Goal: Information Seeking & Learning: Check status

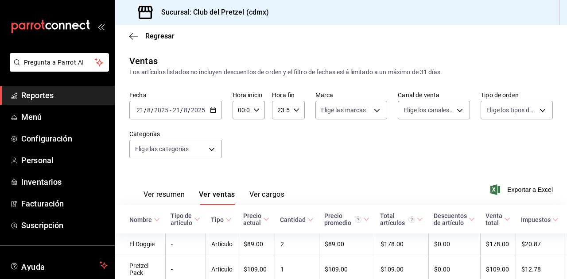
scroll to position [66, 0]
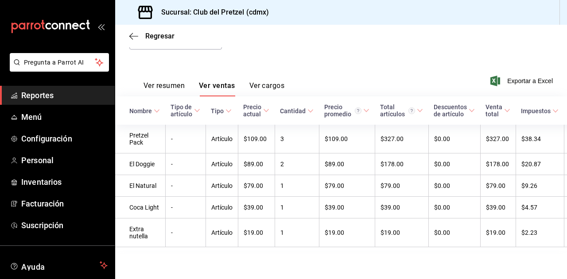
click at [267, 81] on button "Ver cargos" at bounding box center [266, 88] width 35 height 15
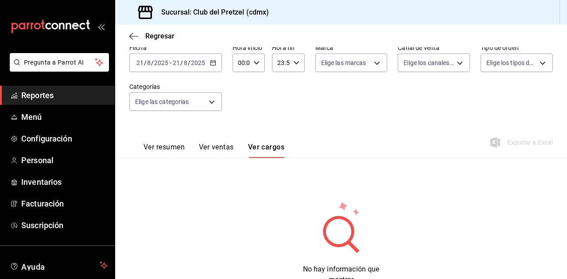
scroll to position [81, 0]
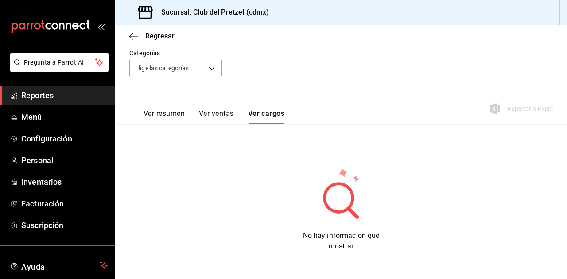
click at [164, 118] on button "Ver resumen" at bounding box center [163, 116] width 41 height 15
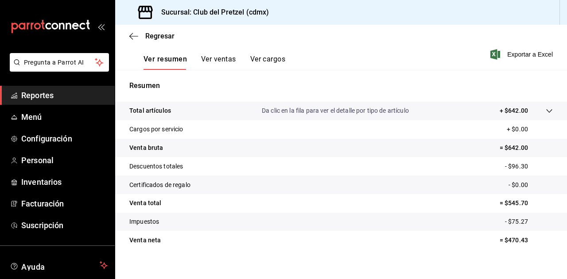
scroll to position [145, 0]
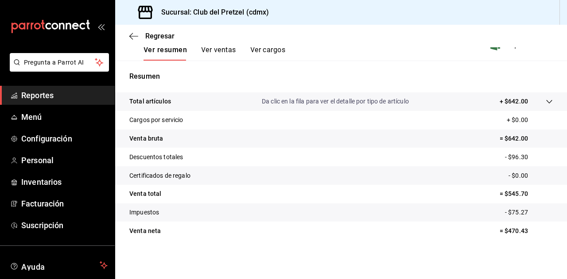
click at [43, 99] on span "Reportes" at bounding box center [64, 95] width 86 height 12
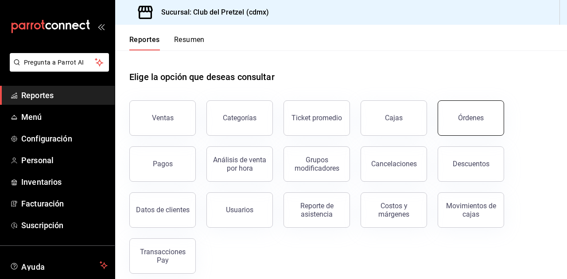
click at [460, 124] on button "Órdenes" at bounding box center [471, 118] width 66 height 35
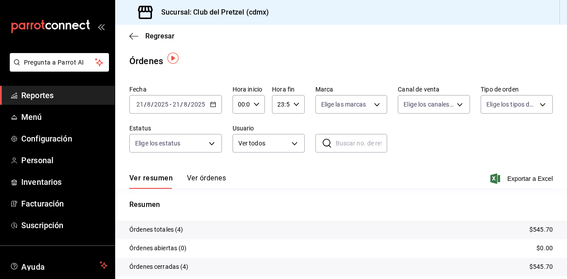
scroll to position [44, 0]
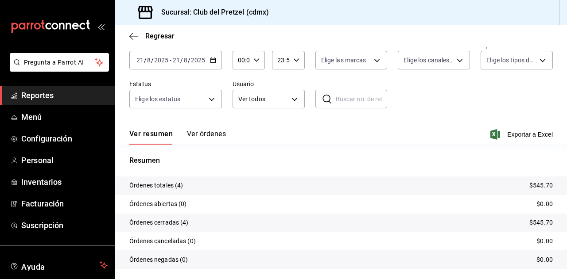
click at [191, 134] on button "Ver órdenes" at bounding box center [206, 137] width 39 height 15
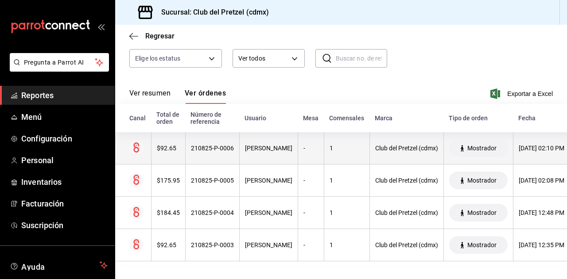
click at [196, 146] on div "210825-P-0006" at bounding box center [212, 148] width 43 height 7
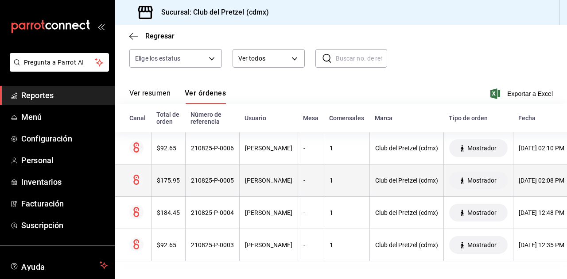
click at [213, 177] on div "210825-P-0005" at bounding box center [212, 180] width 43 height 7
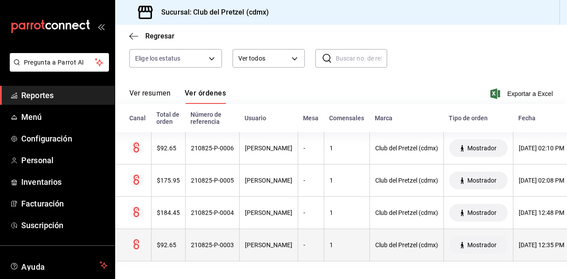
click at [192, 242] on div "210825-P-0003" at bounding box center [212, 245] width 43 height 7
